Goal: Task Accomplishment & Management: Use online tool/utility

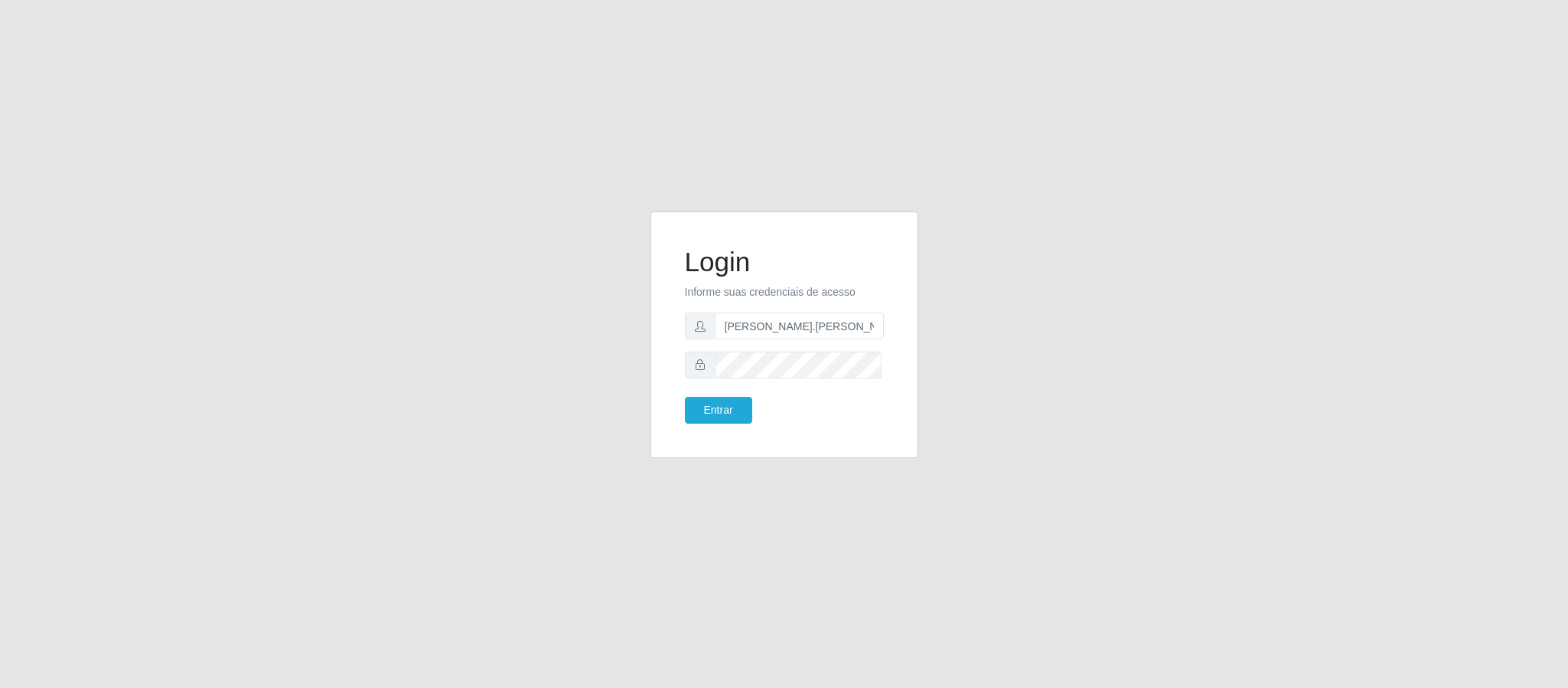
click at [685, 397] on button "Entrar" at bounding box center [718, 410] width 68 height 27
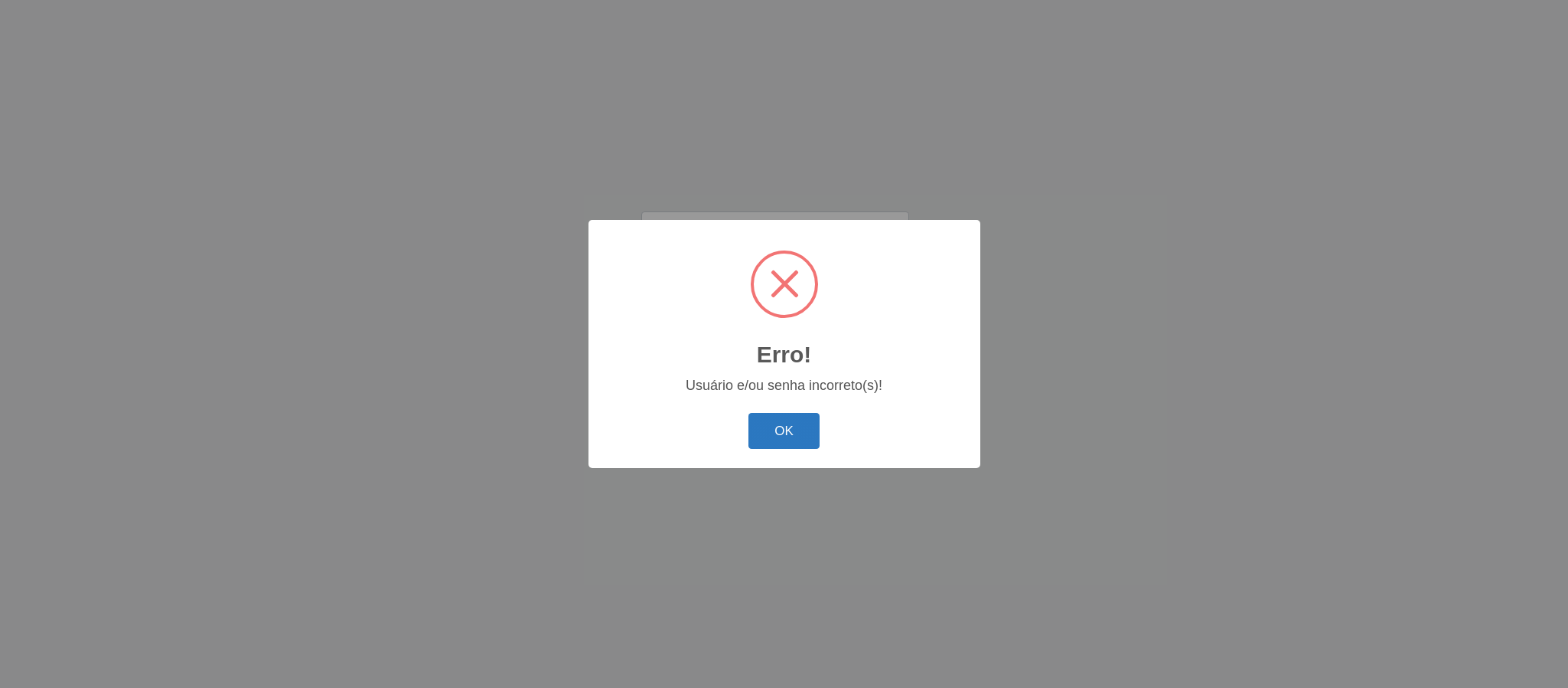
click at [779, 428] on button "OK" at bounding box center [783, 430] width 71 height 36
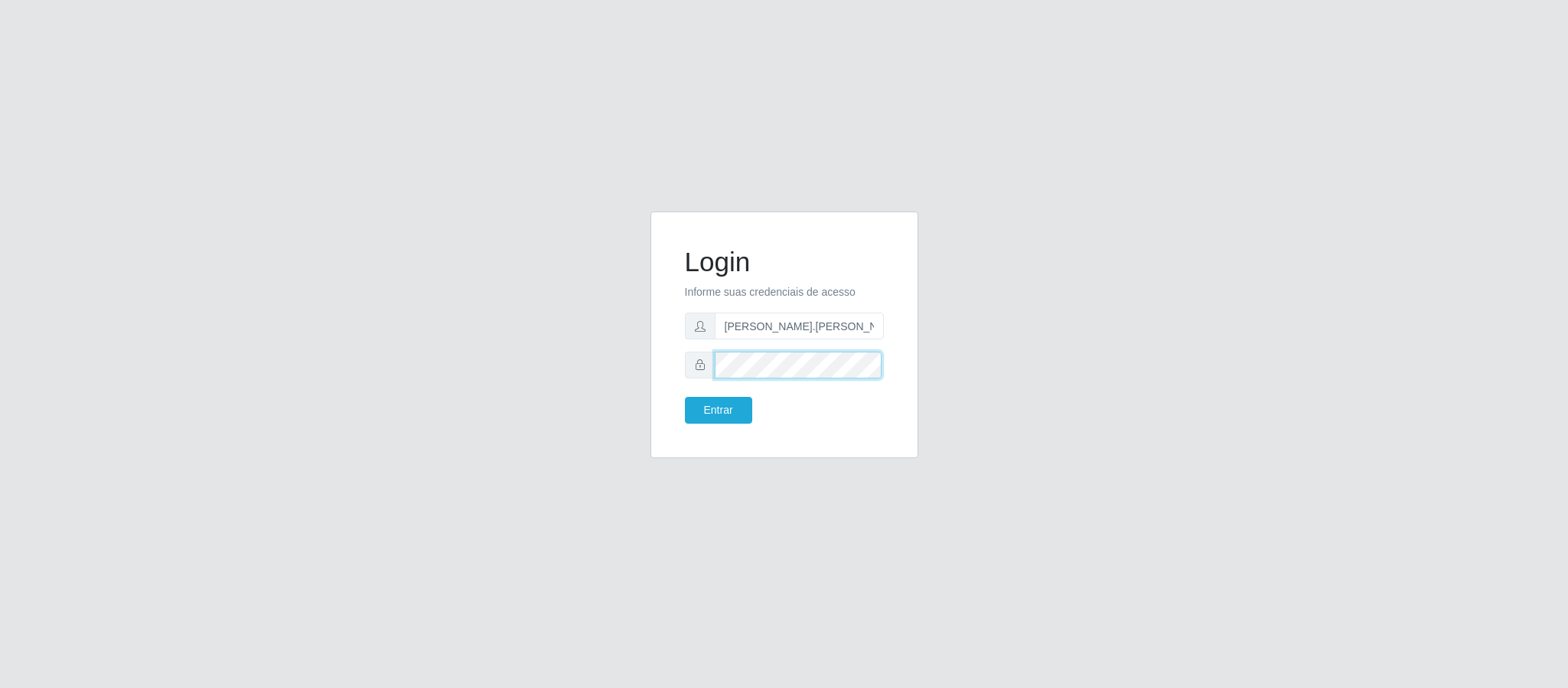
click at [685, 397] on button "Entrar" at bounding box center [718, 410] width 68 height 27
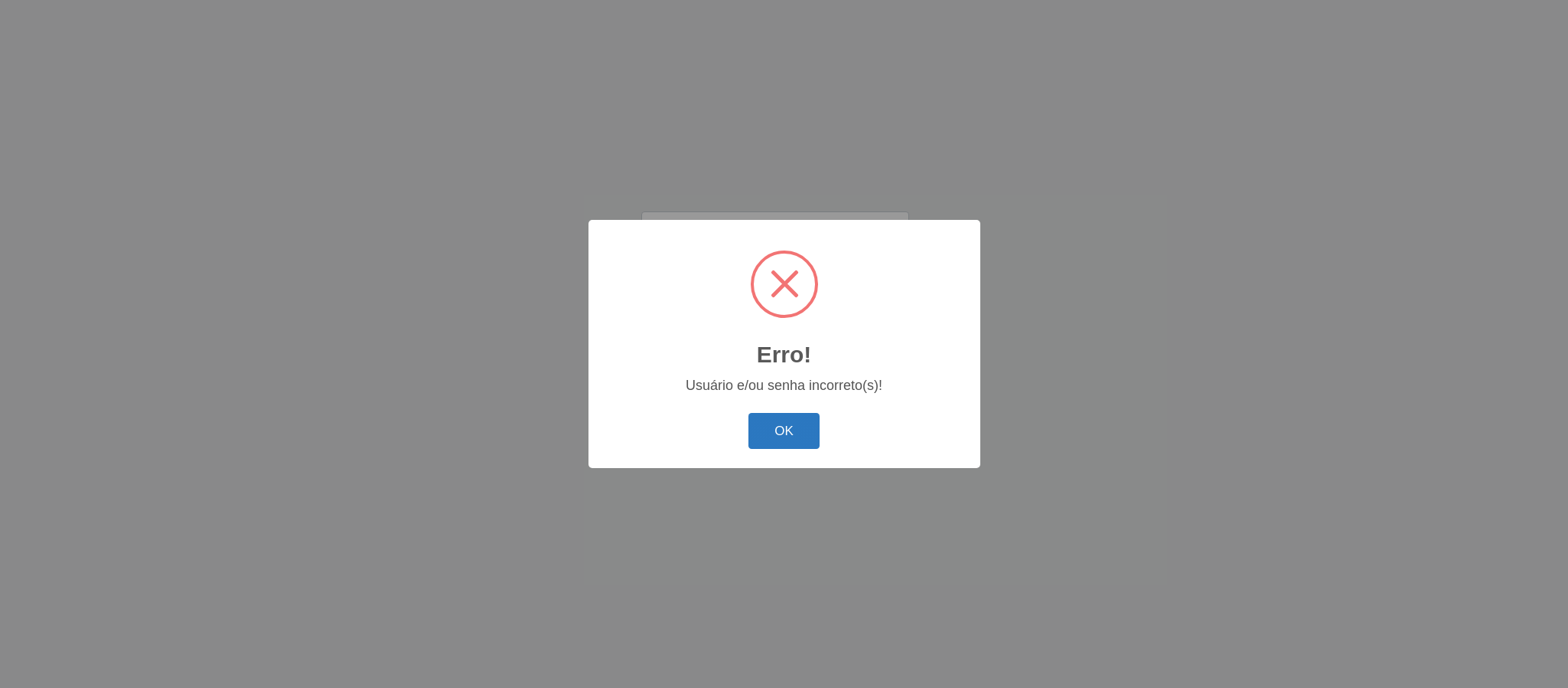
click at [783, 432] on button "OK" at bounding box center [783, 430] width 71 height 36
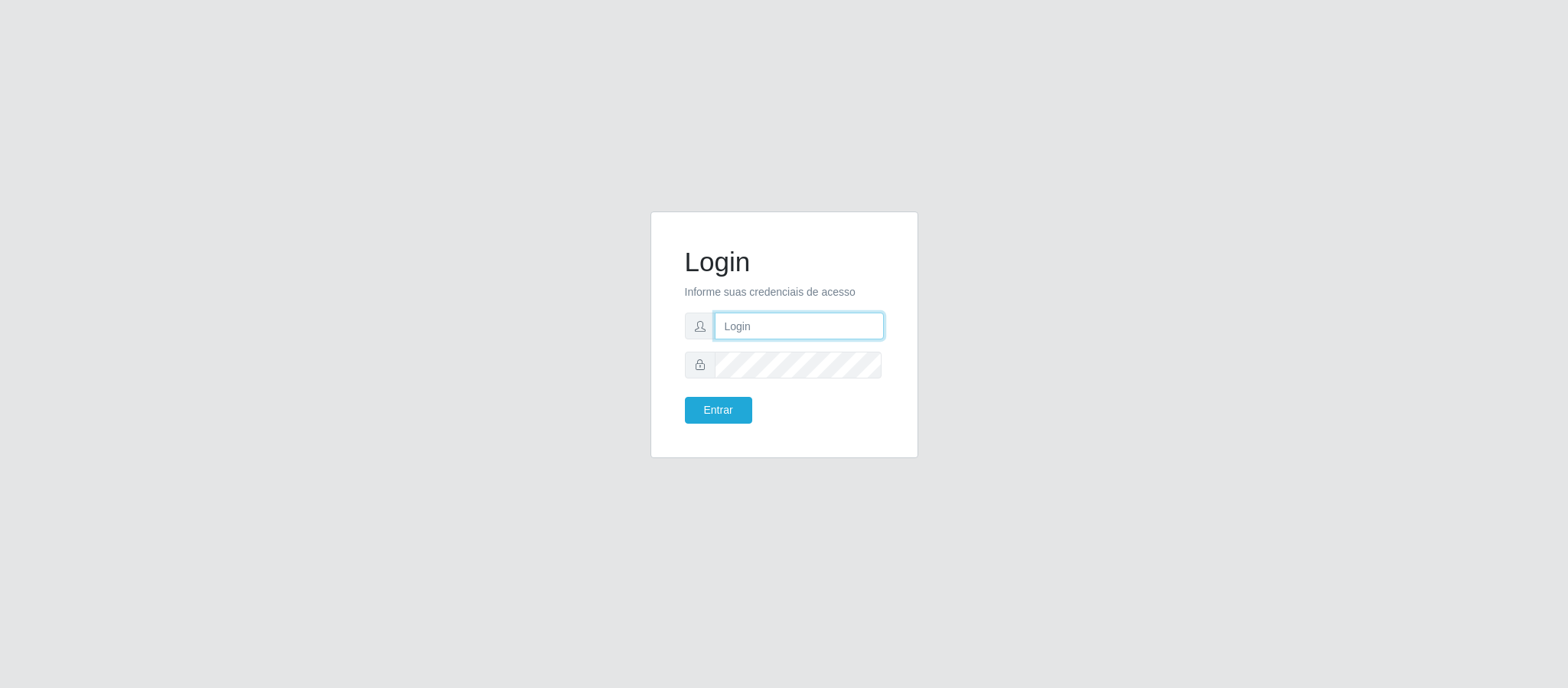
drag, startPoint x: 0, startPoint y: 0, endPoint x: 785, endPoint y: 322, distance: 848.5
click at [785, 322] on input "text" at bounding box center [799, 326] width 169 height 27
type input "[PERSON_NAME]"
click at [685, 397] on button "Entrar" at bounding box center [718, 410] width 68 height 27
click at [740, 412] on body "Login Informe suas credenciais de acesso [PERSON_NAME] Entrar" at bounding box center [784, 344] width 1568 height 688
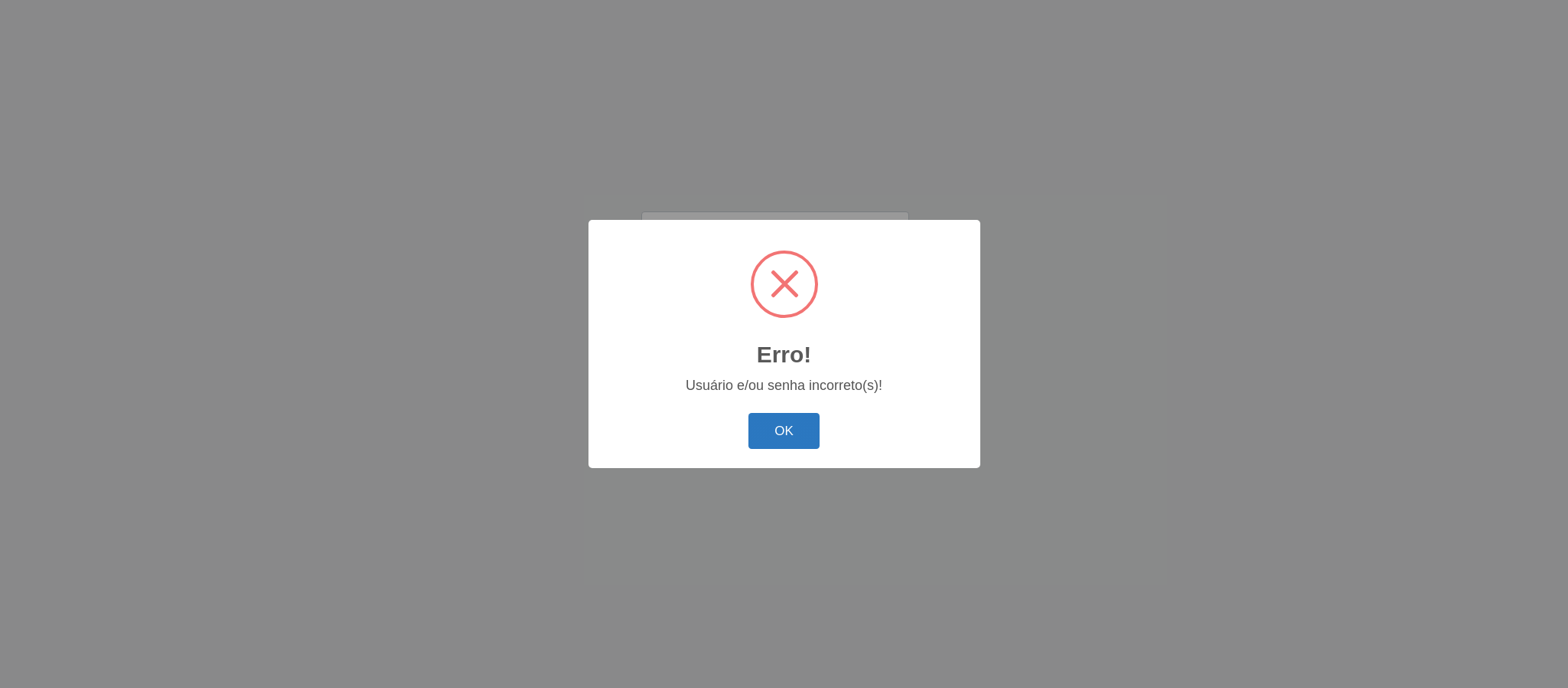
click at [779, 435] on button "OK" at bounding box center [783, 430] width 71 height 36
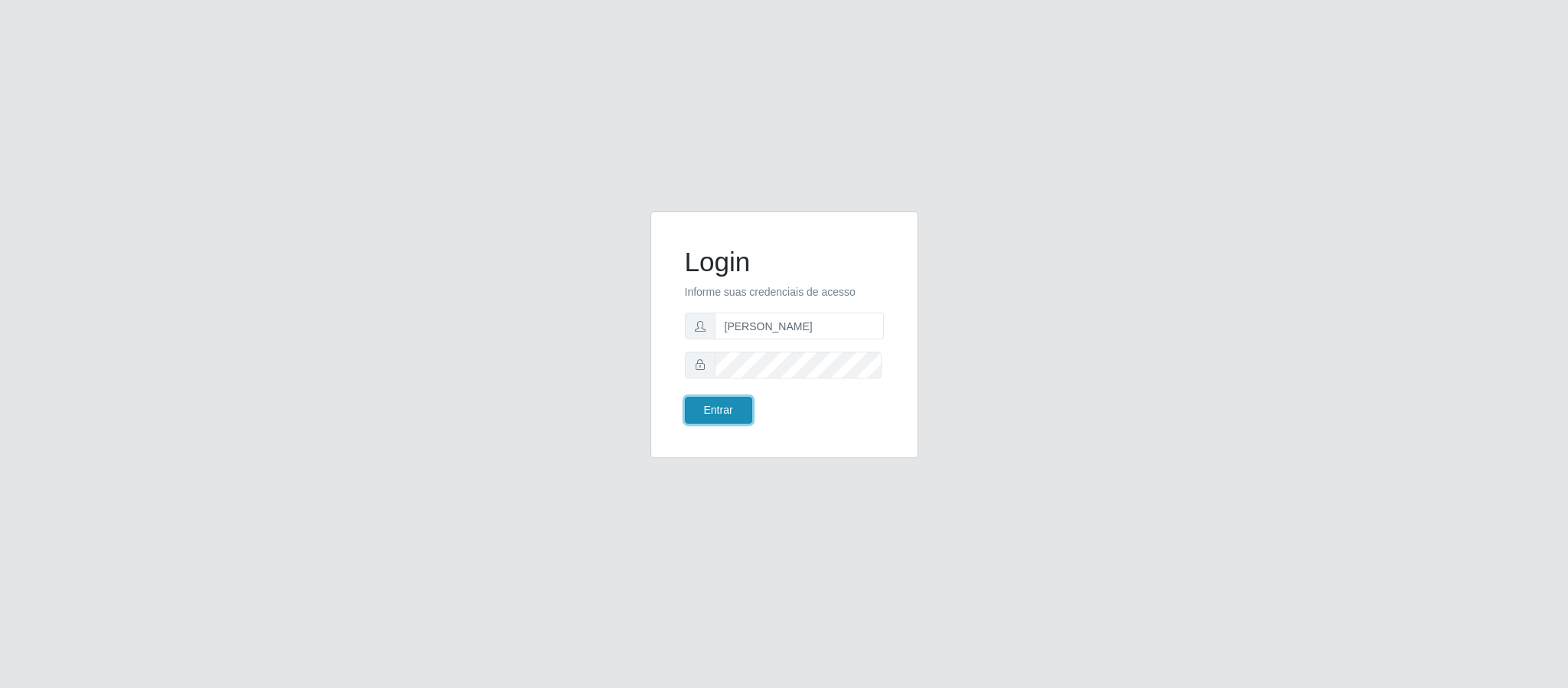
click at [719, 417] on button "Entrar" at bounding box center [718, 410] width 68 height 27
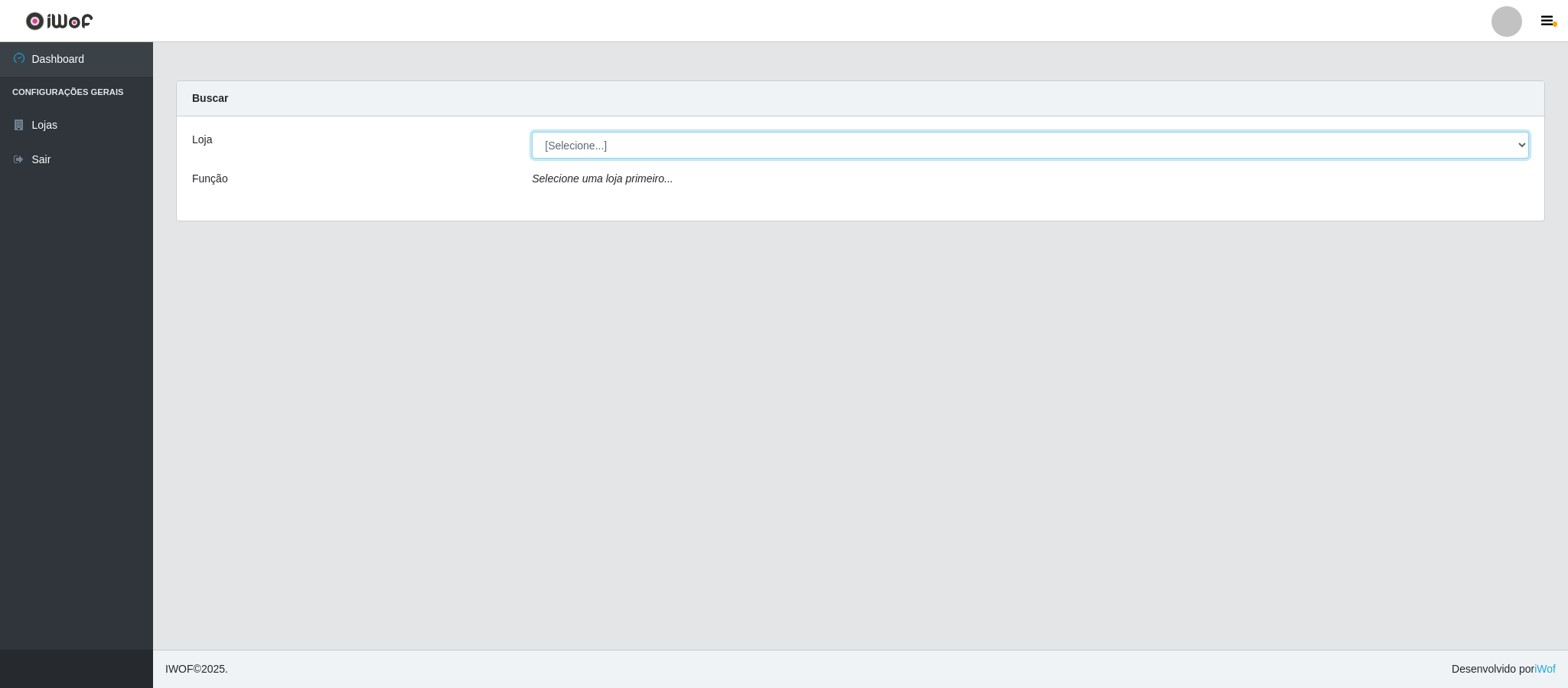
click at [1518, 142] on select "[Selecione...] Queiroz Atacadão - Coophab" at bounding box center [1030, 145] width 997 height 27
select select "463"
click at [532, 132] on select "[Selecione...] Queiroz Atacadão - Coophab" at bounding box center [1030, 145] width 997 height 27
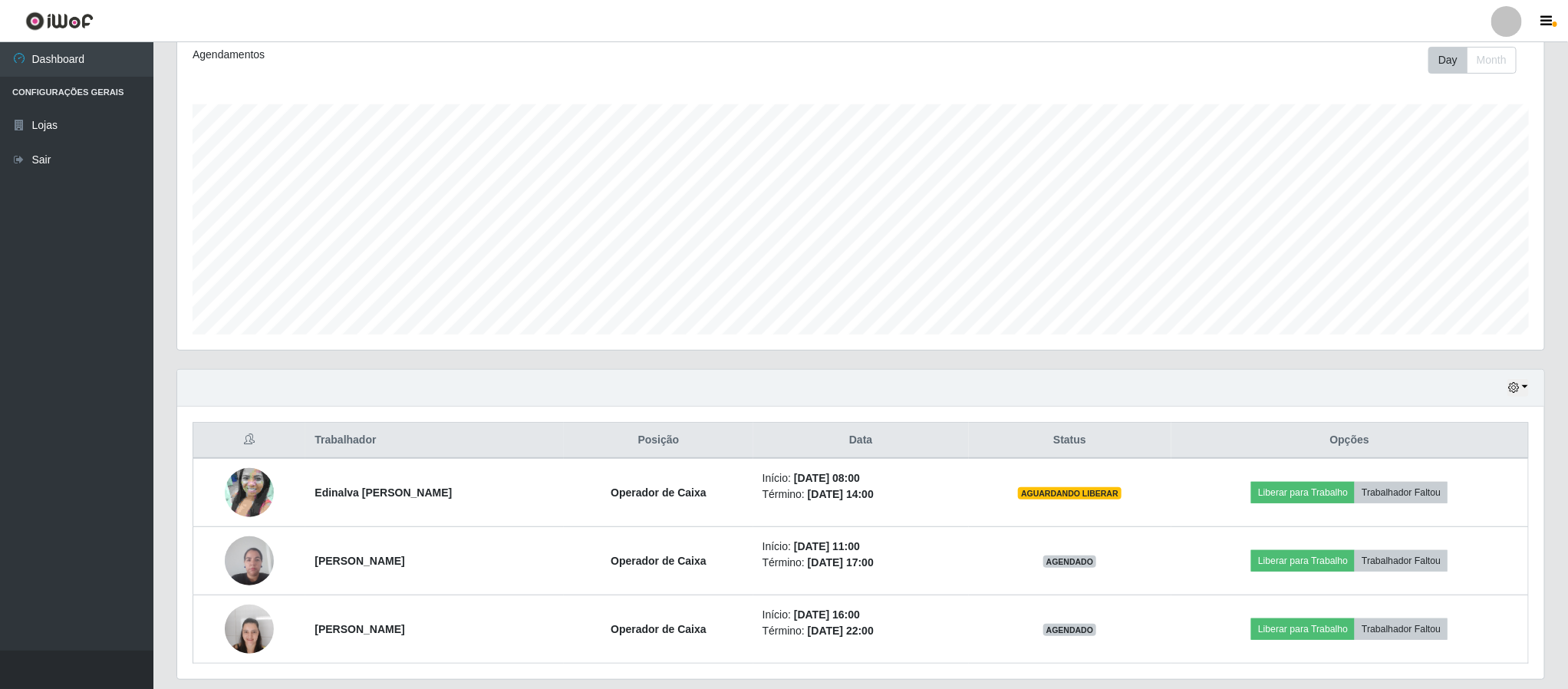
scroll to position [267, 0]
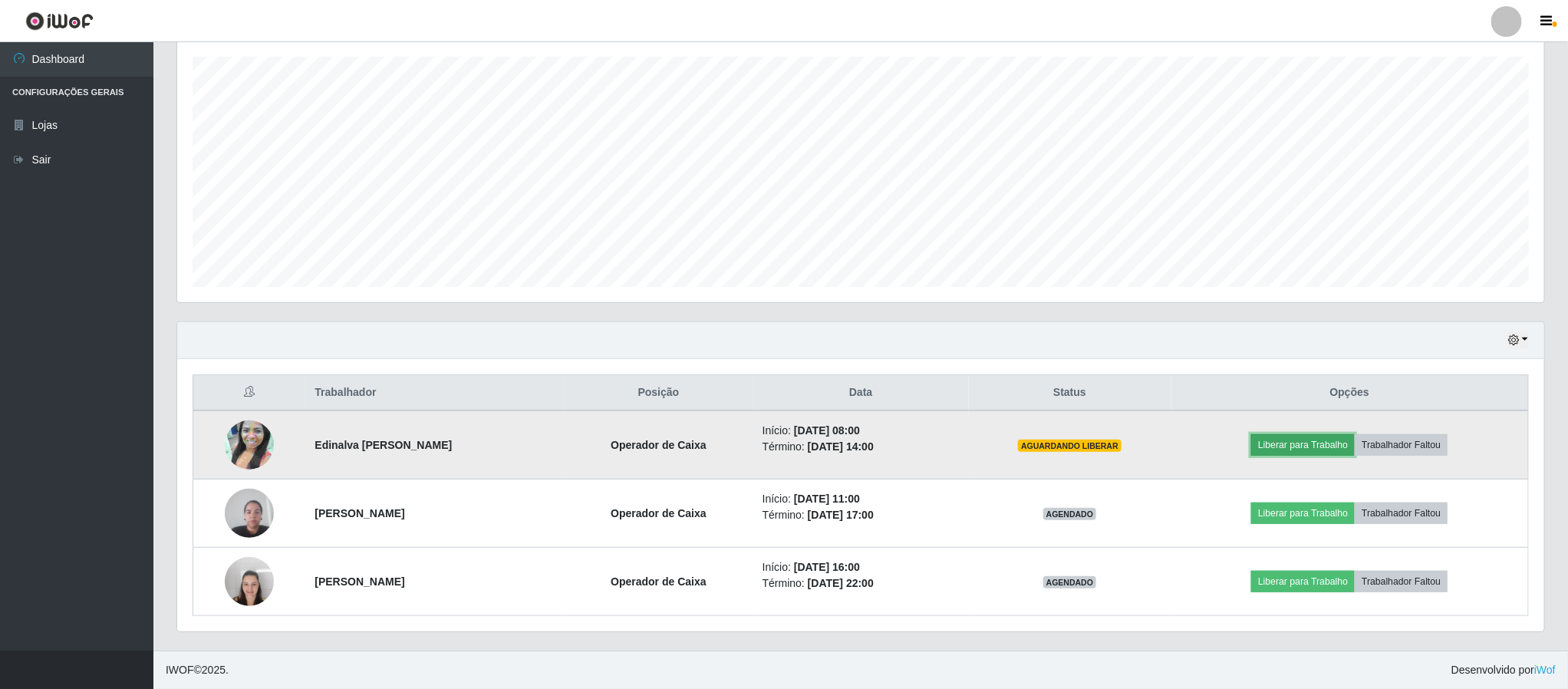
click at [1298, 438] on button "Liberar para Trabalho" at bounding box center [1303, 445] width 104 height 21
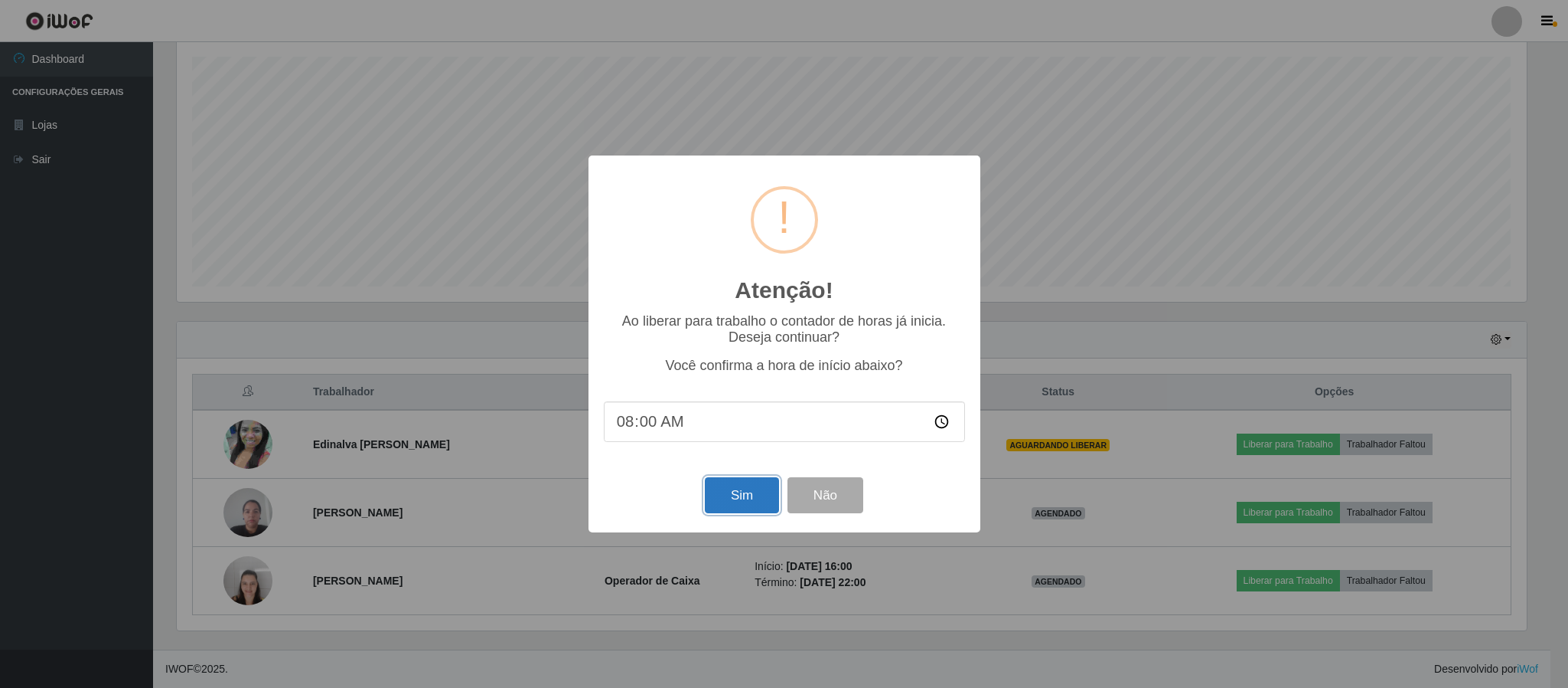
click at [735, 492] on button "Sim" at bounding box center [742, 495] width 75 height 36
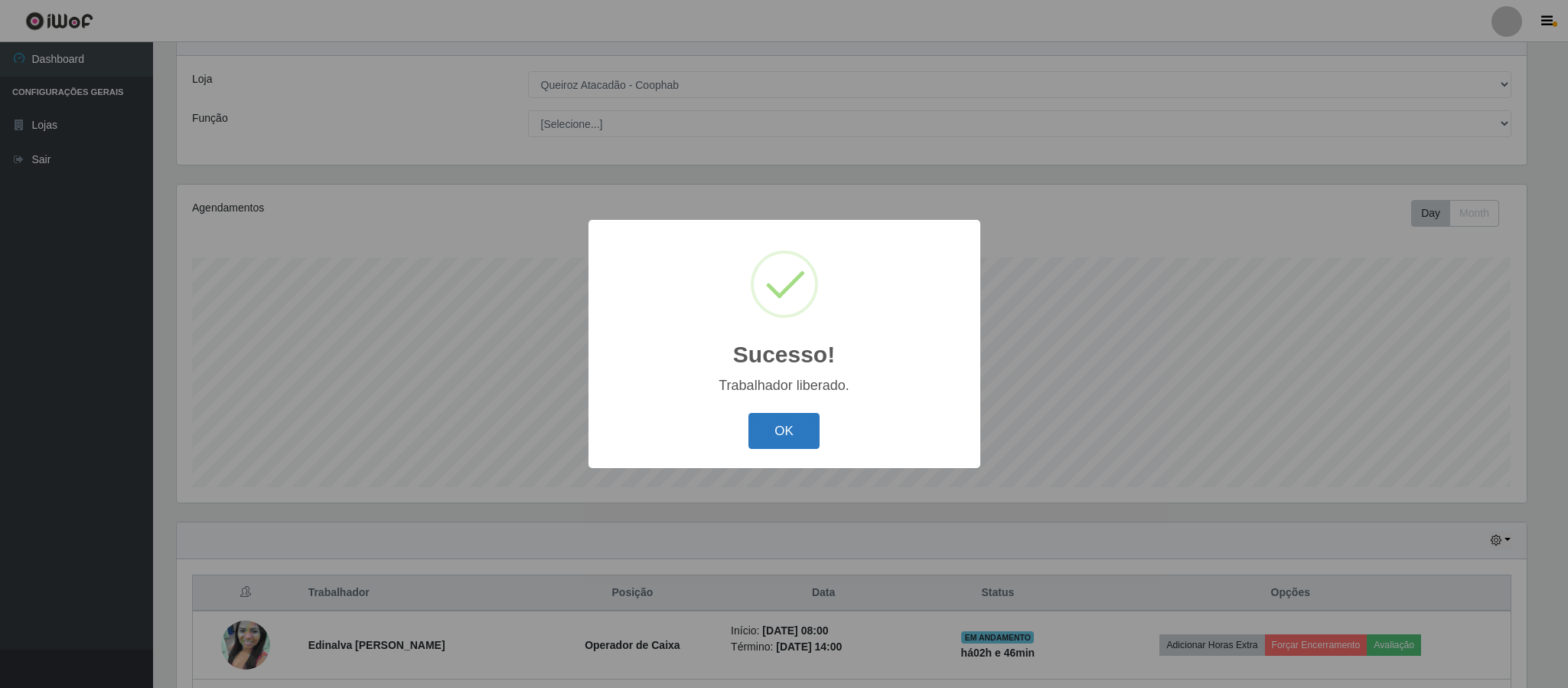
click at [776, 425] on button "OK" at bounding box center [783, 430] width 71 height 36
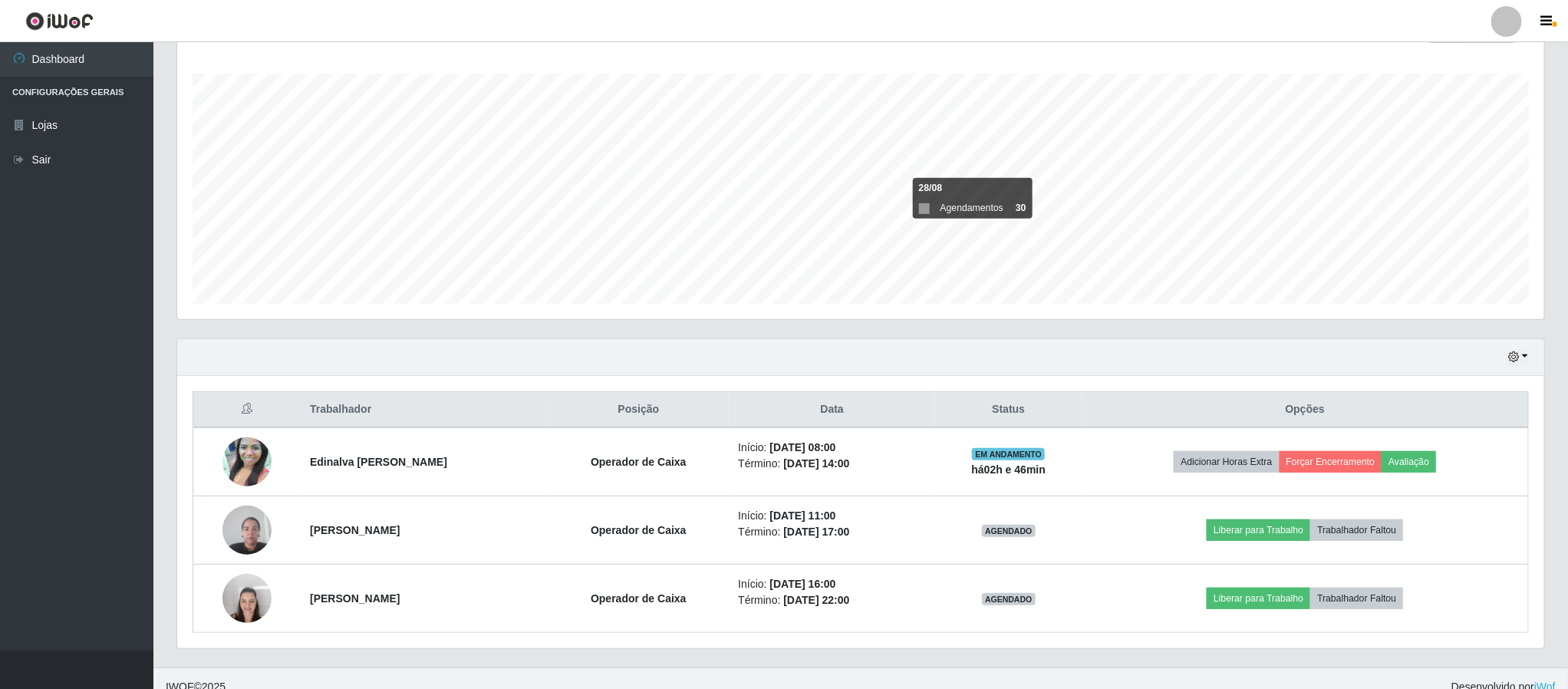
scroll to position [267, 0]
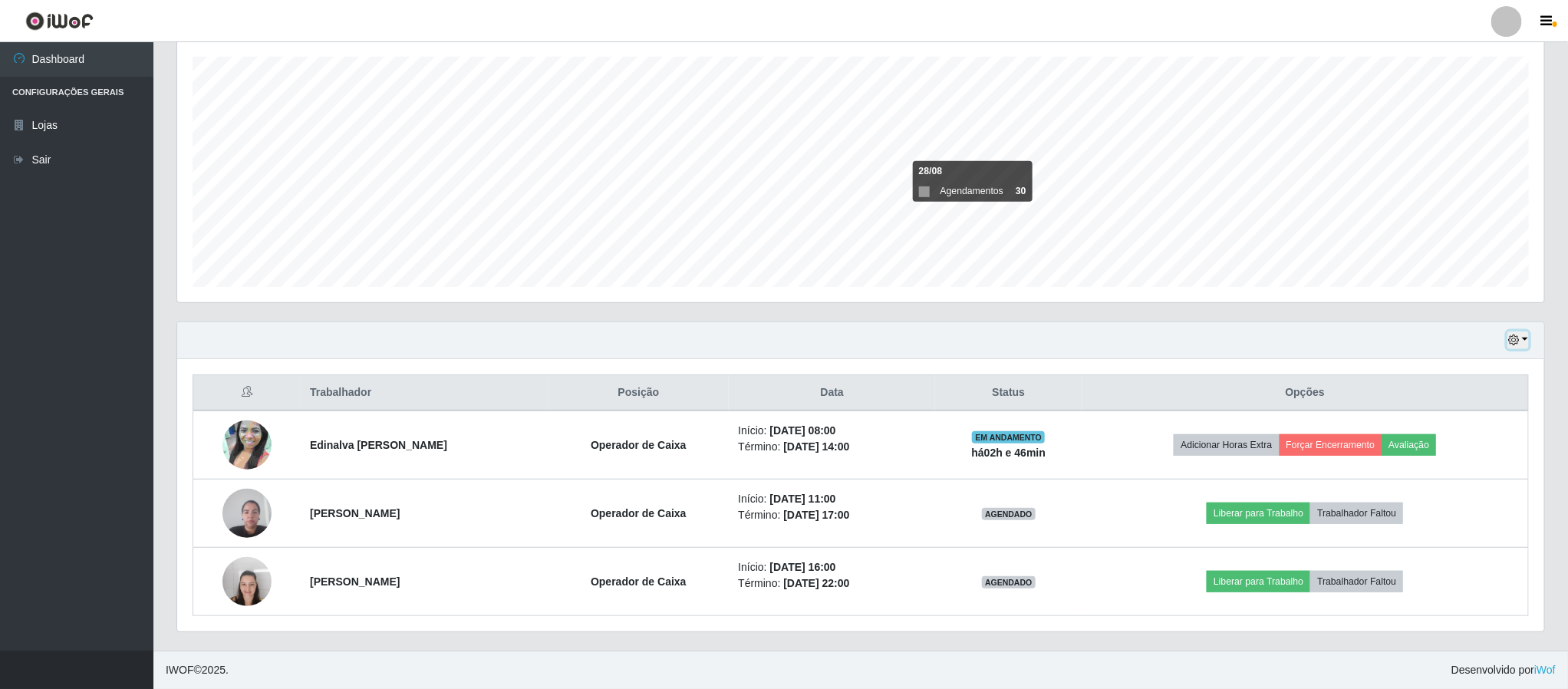
click at [1527, 340] on button "button" at bounding box center [1518, 340] width 21 height 18
click at [1438, 429] on button "3 dias" at bounding box center [1467, 432] width 121 height 33
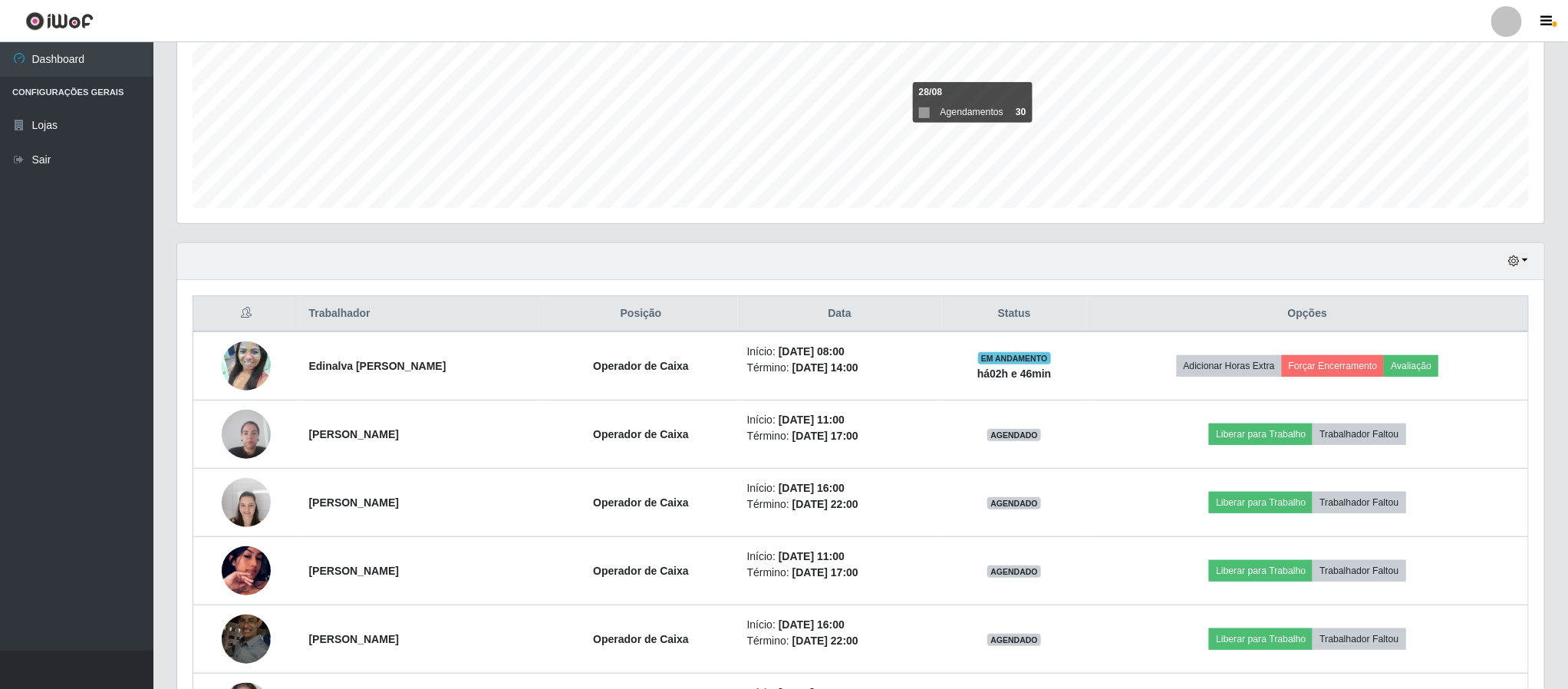
scroll to position [238, 0]
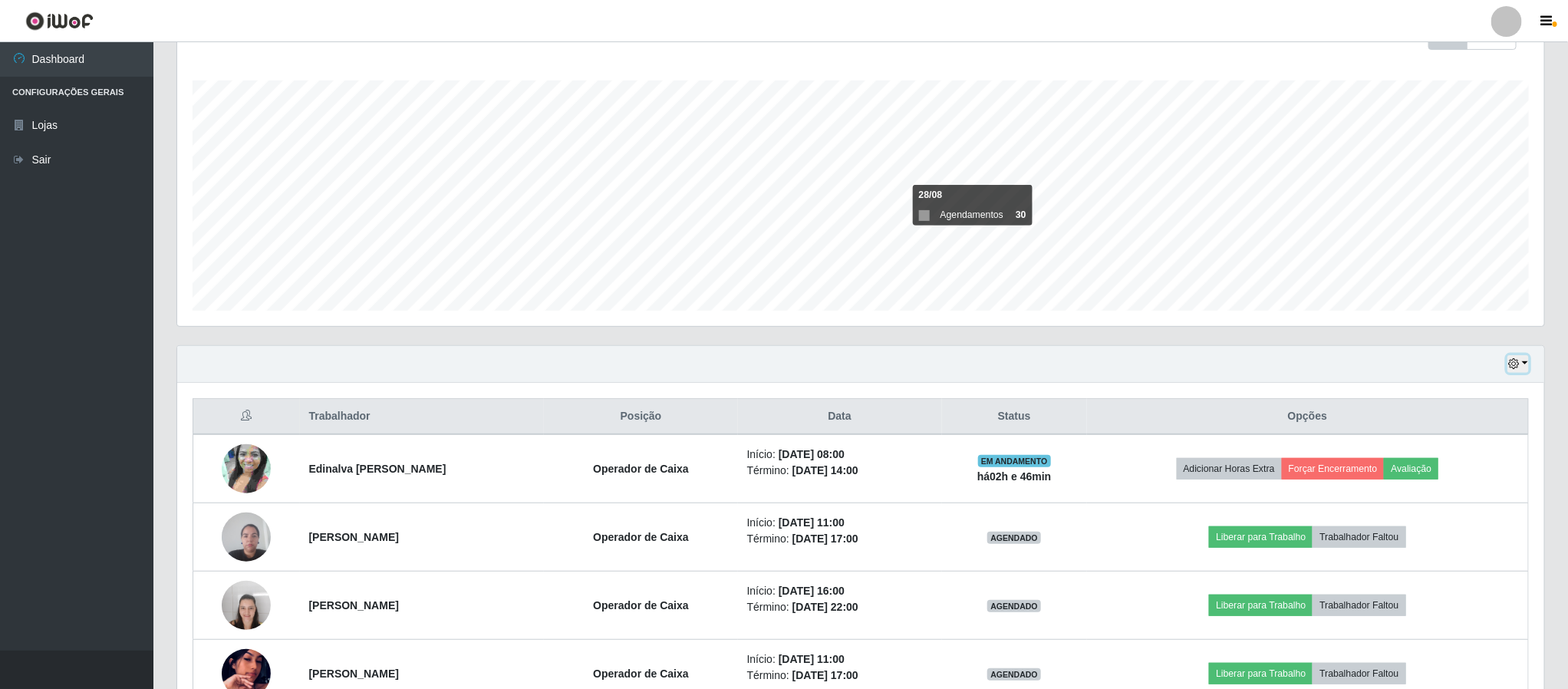
click at [1526, 359] on button "button" at bounding box center [1518, 364] width 21 height 18
click at [1462, 489] on button "1 Semana" at bounding box center [1467, 489] width 121 height 33
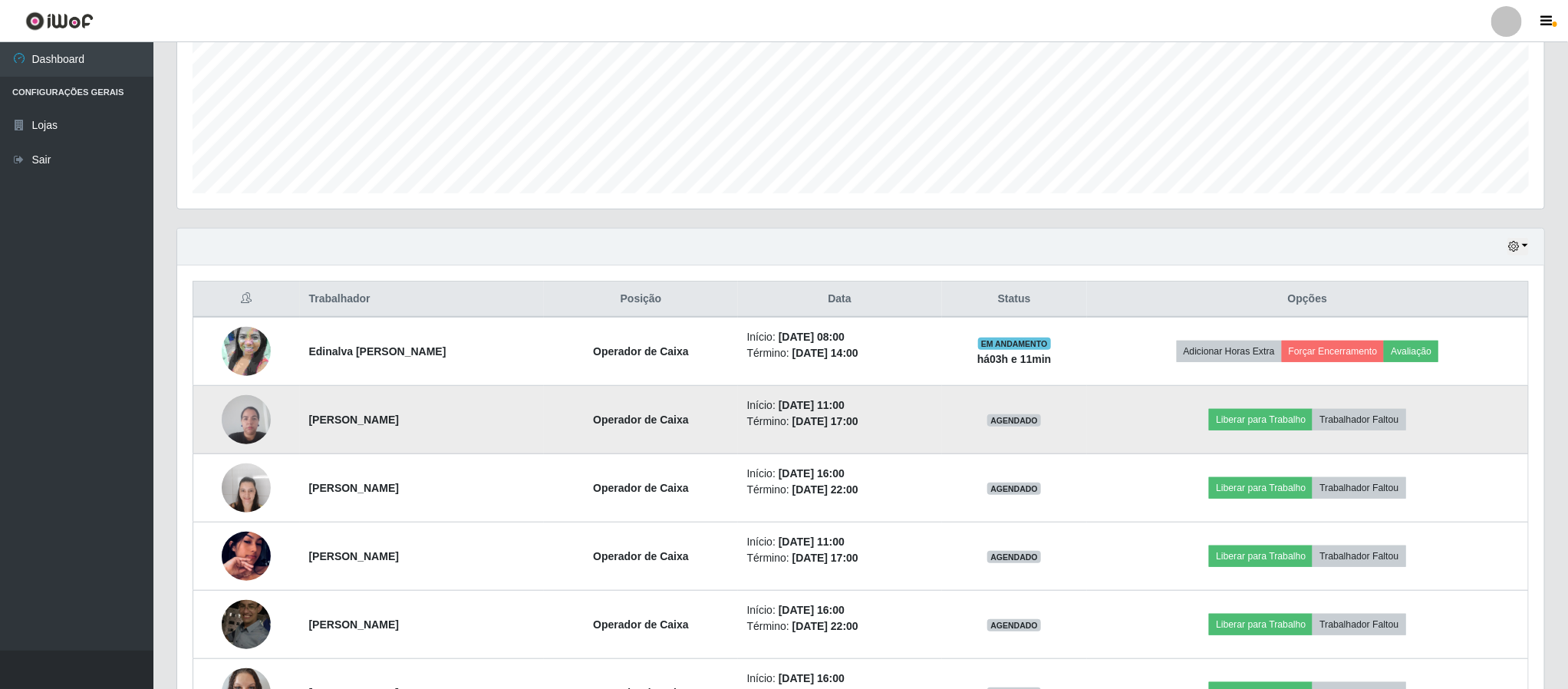
scroll to position [443, 0]
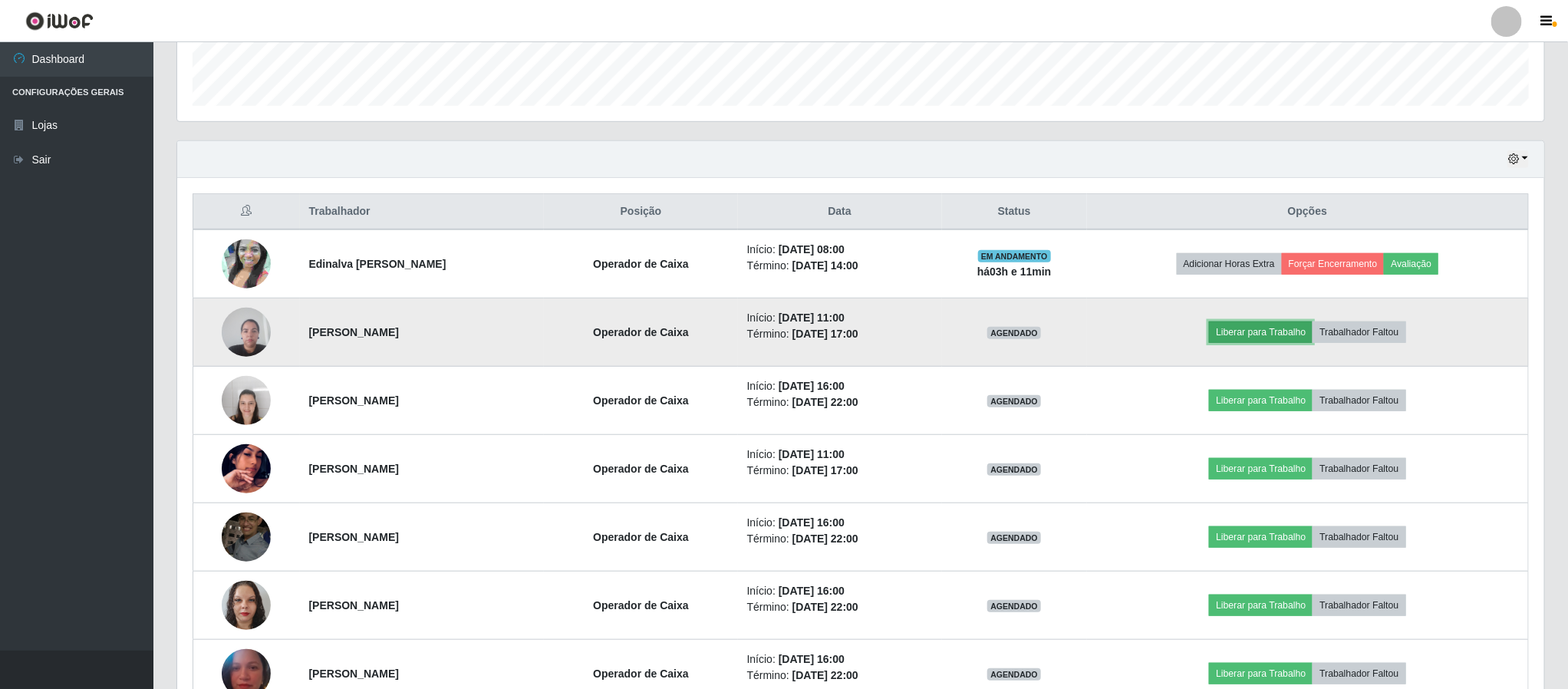
click at [1274, 332] on button "Liberar para Trabalho" at bounding box center [1260, 332] width 104 height 21
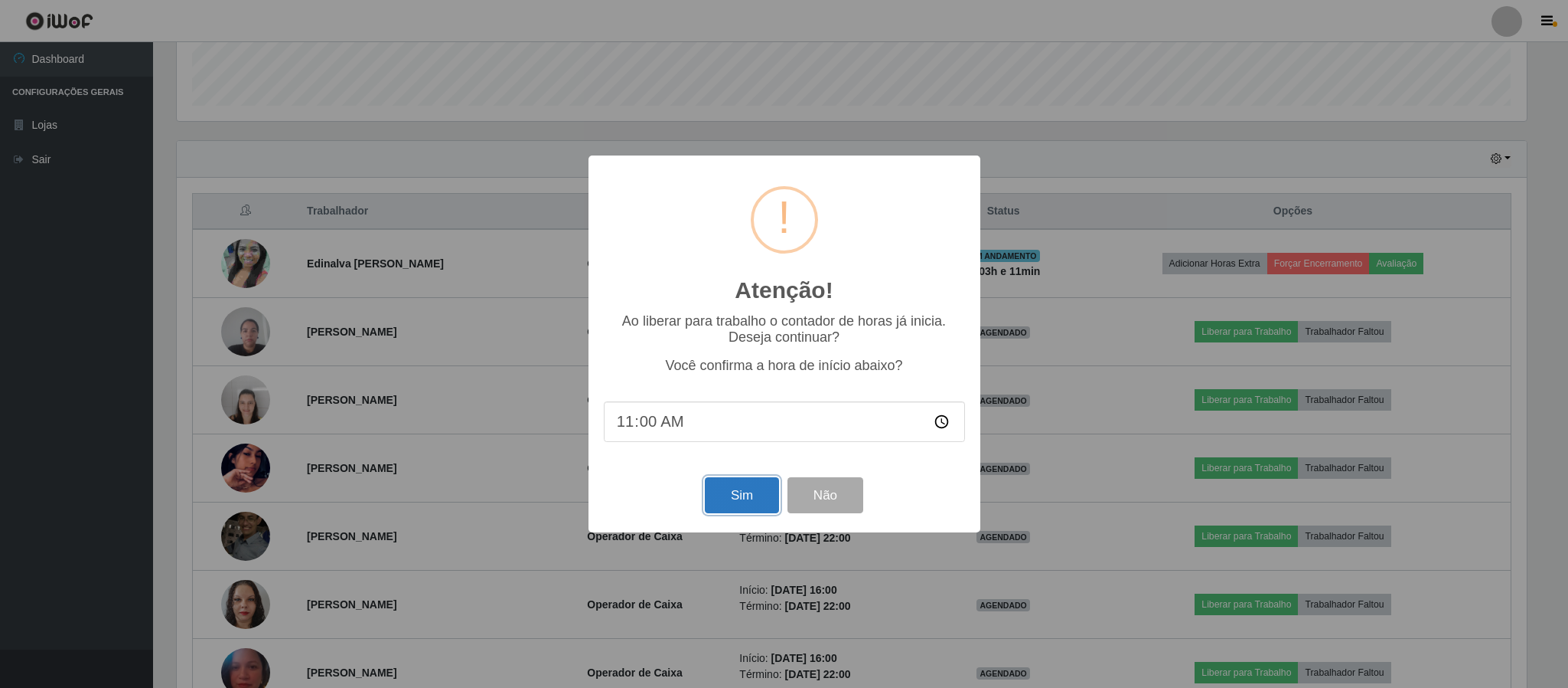
click at [737, 497] on button "Sim" at bounding box center [742, 495] width 75 height 36
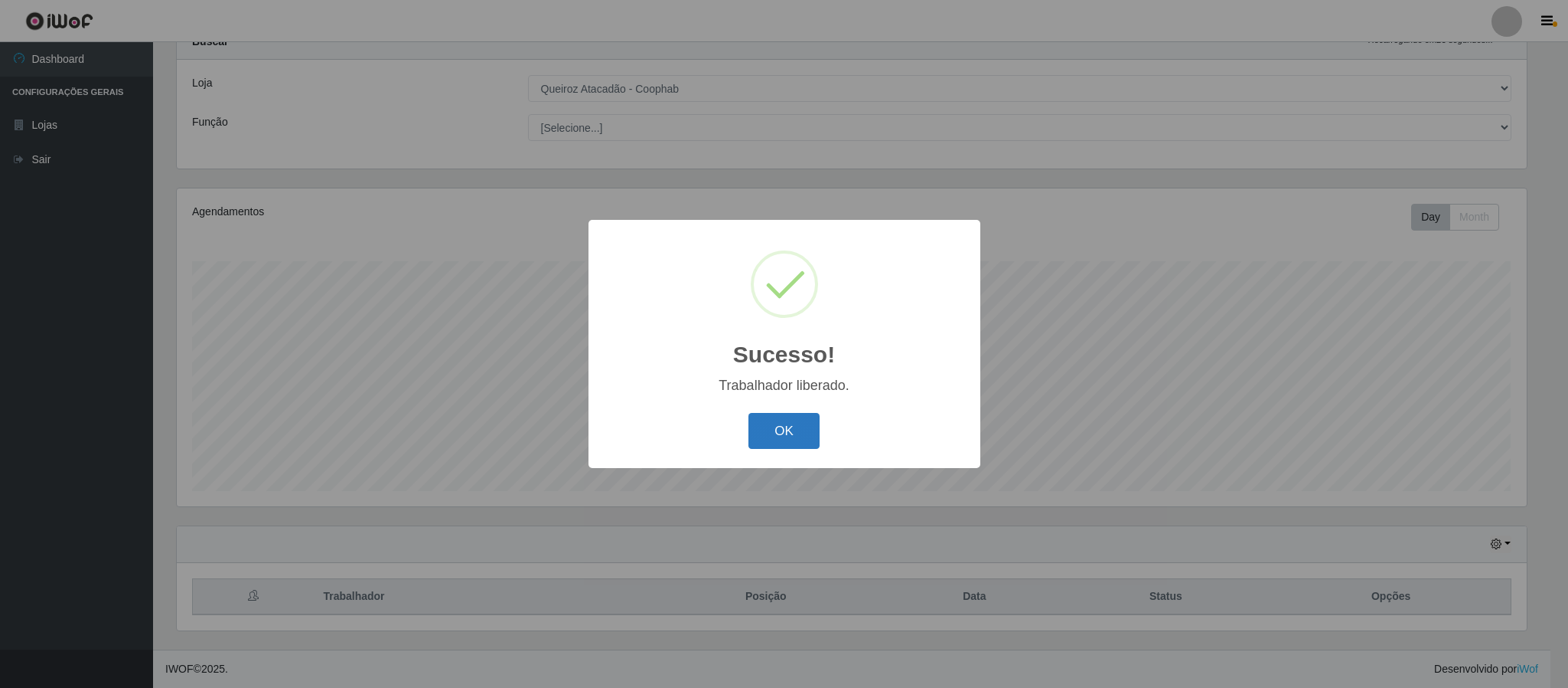
click at [767, 433] on button "OK" at bounding box center [783, 430] width 71 height 36
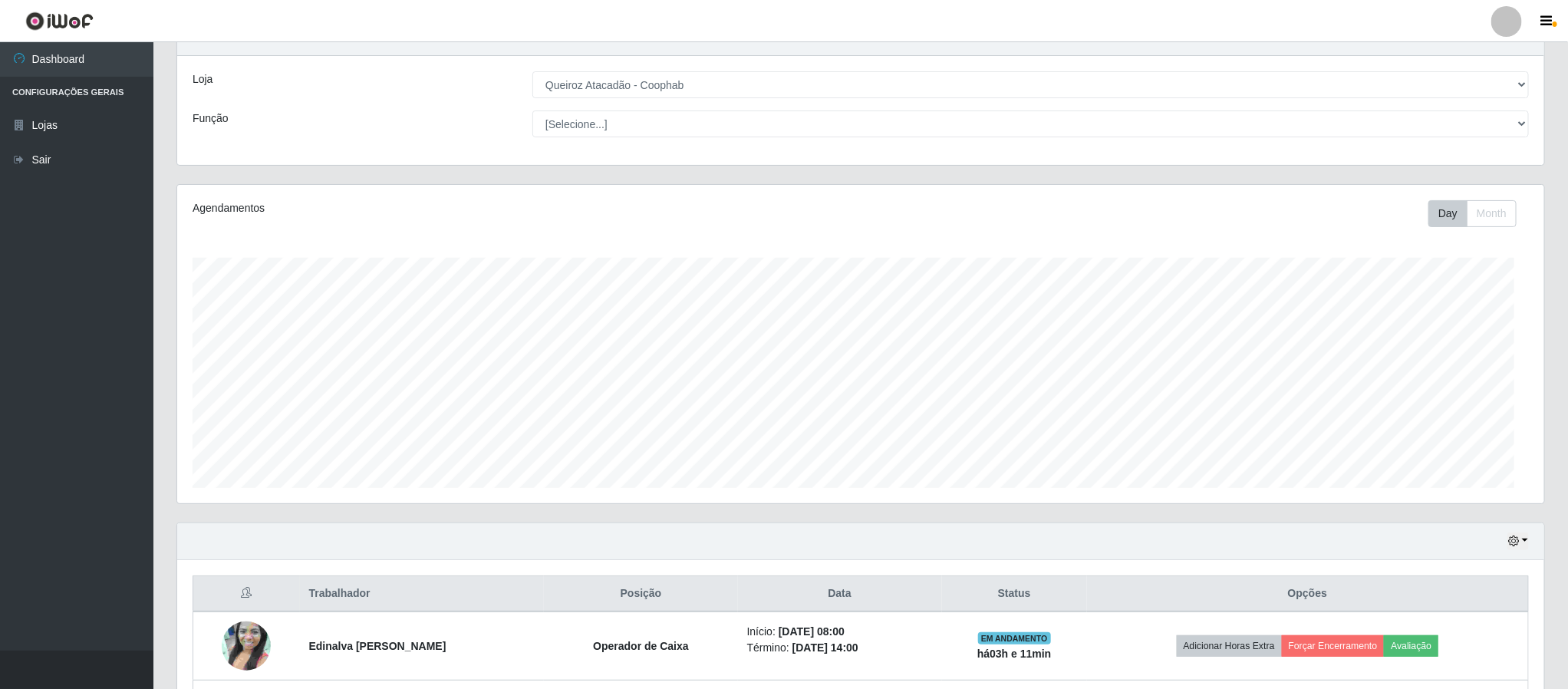
scroll to position [320, 1365]
click at [1528, 548] on button "button" at bounding box center [1518, 541] width 21 height 18
click at [1423, 381] on button "Hoje" at bounding box center [1467, 385] width 121 height 33
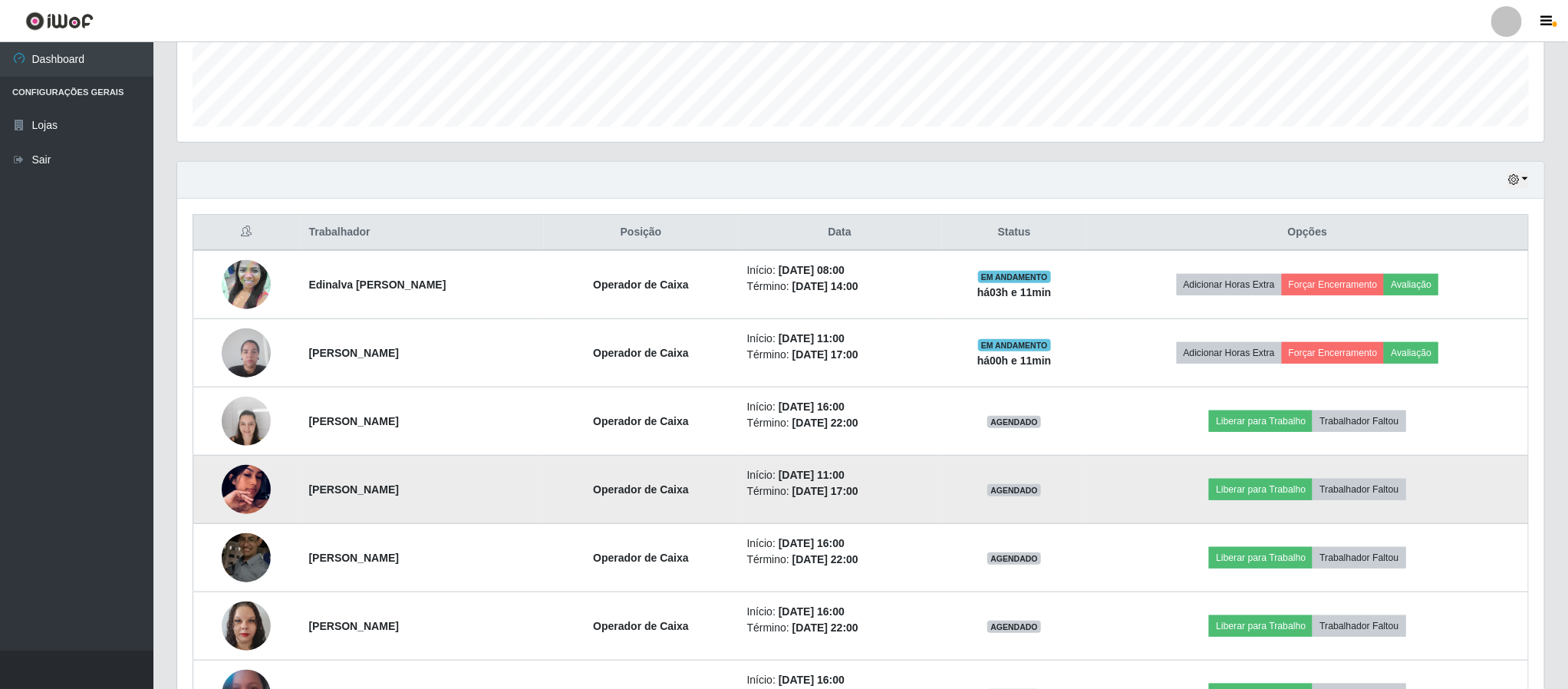
scroll to position [382, 0]
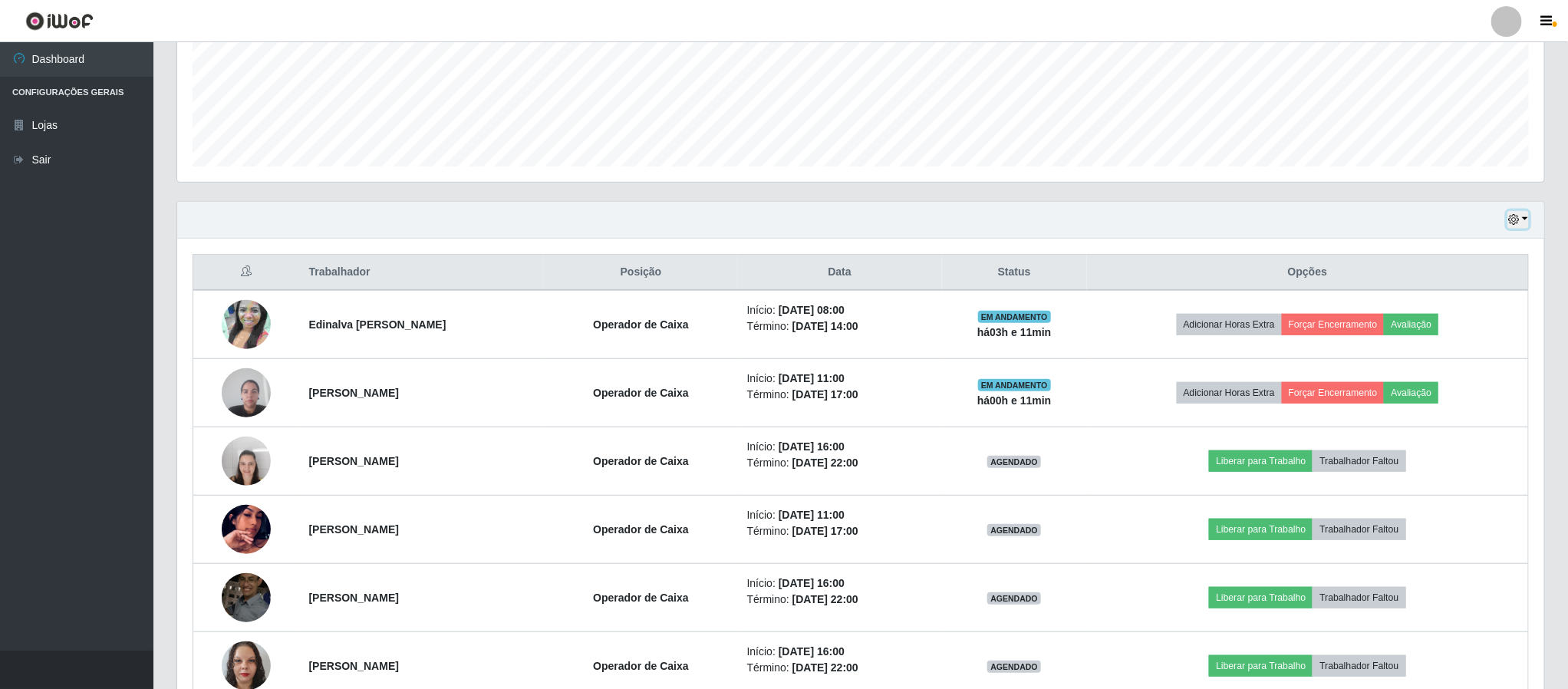
click at [1526, 226] on button "button" at bounding box center [1518, 220] width 21 height 18
click at [1448, 286] on button "1 dia" at bounding box center [1467, 279] width 121 height 33
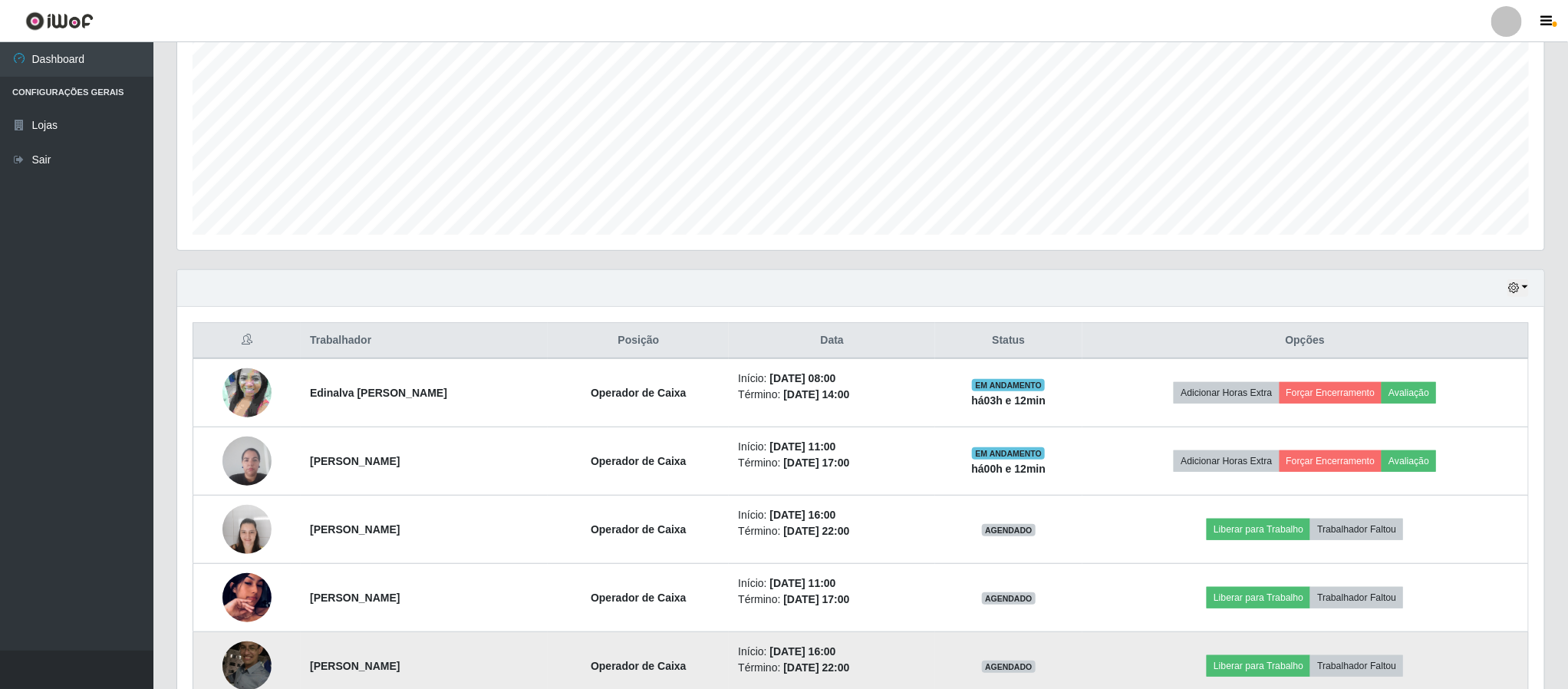
scroll to position [310, 0]
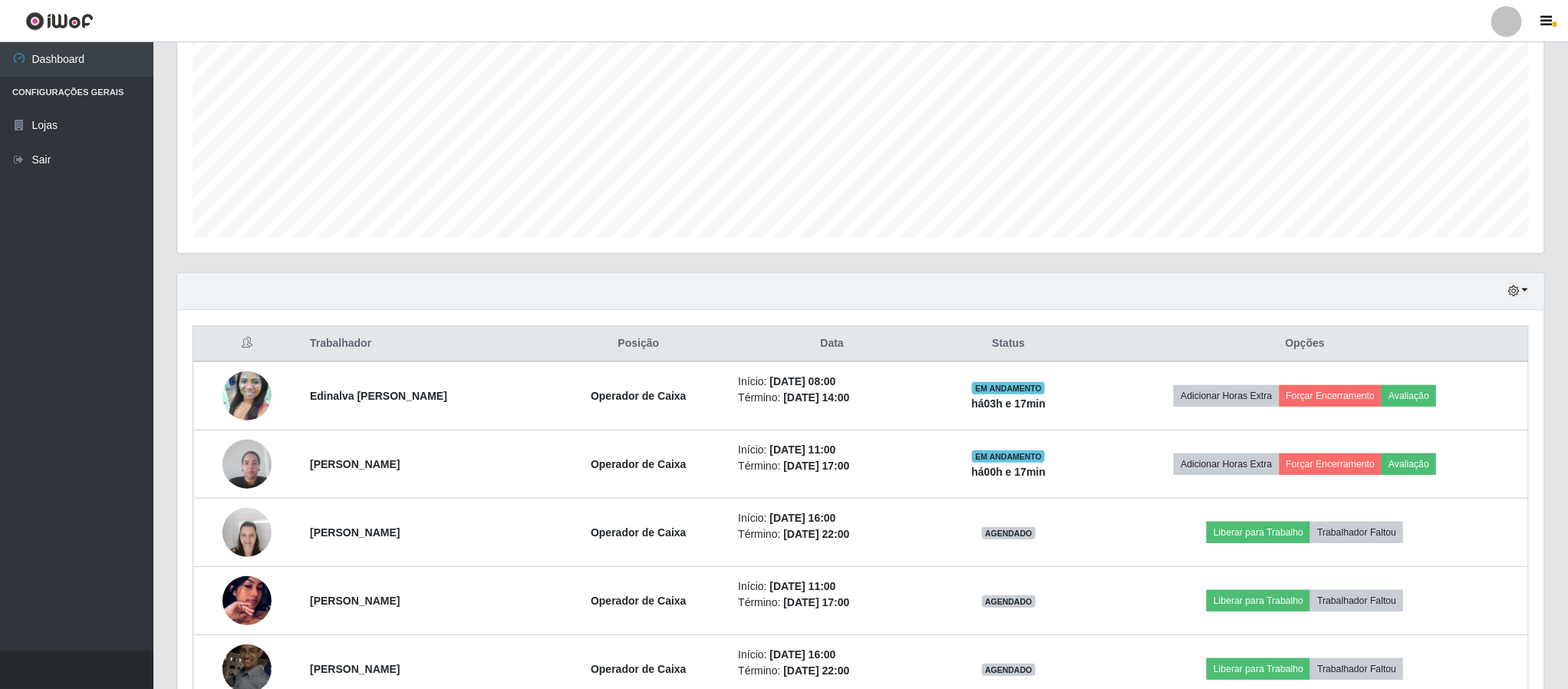
click at [1565, 604] on div "Carregando... Buscar Recarregando em 19 segundos... Loja [Selecione...] Queiroz…" at bounding box center [860, 322] width 1414 height 1105
